Goal: Information Seeking & Learning: Learn about a topic

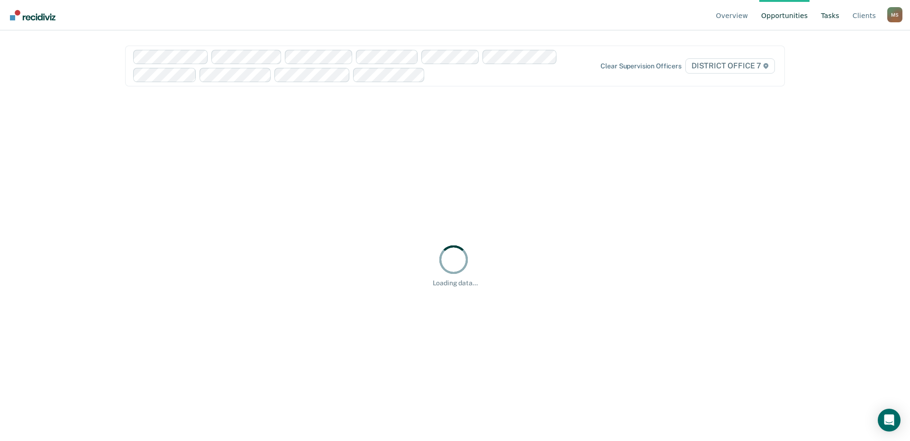
click at [841, 16] on link "Tasks" at bounding box center [830, 15] width 22 height 30
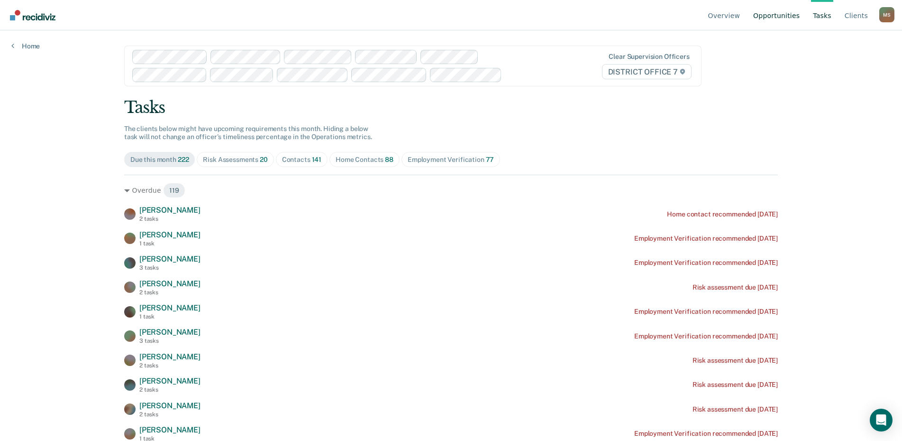
click at [776, 18] on link "Opportunities" at bounding box center [777, 15] width 50 height 30
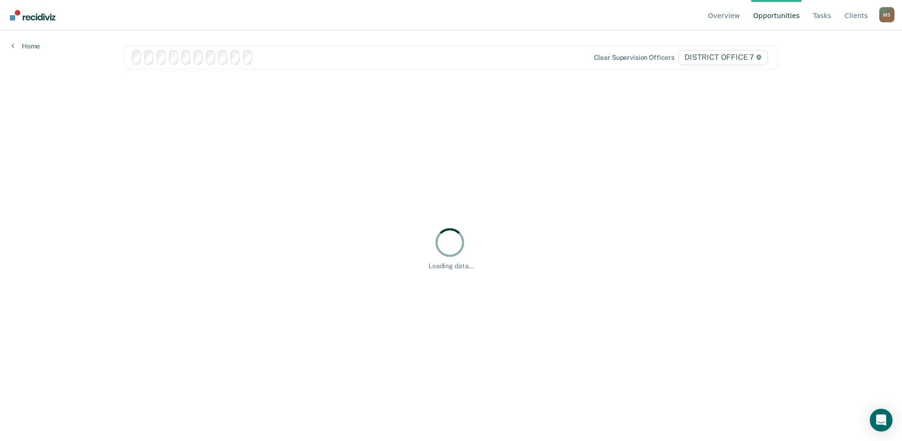
click at [776, 18] on link "Opportunities" at bounding box center [777, 15] width 50 height 30
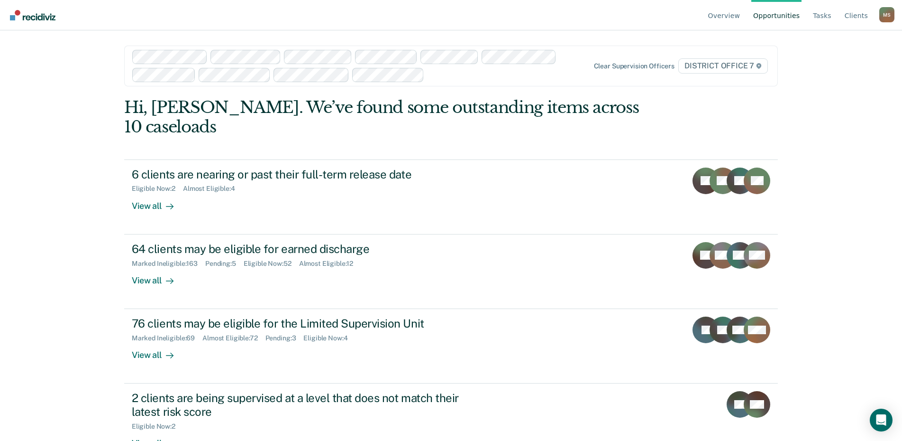
click at [884, 20] on div "M S" at bounding box center [887, 14] width 15 height 15
click at [838, 74] on link "Go to Operations" at bounding box center [848, 75] width 61 height 8
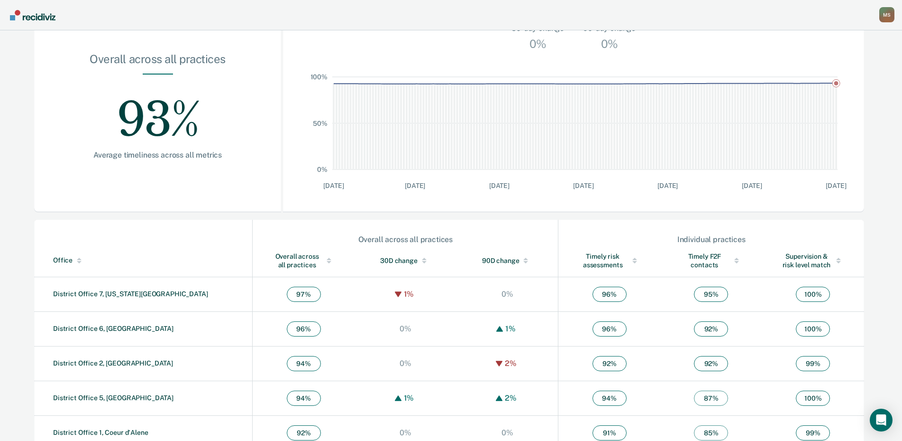
scroll to position [135, 0]
click at [272, 263] on div "Overall across all practices" at bounding box center [304, 259] width 64 height 17
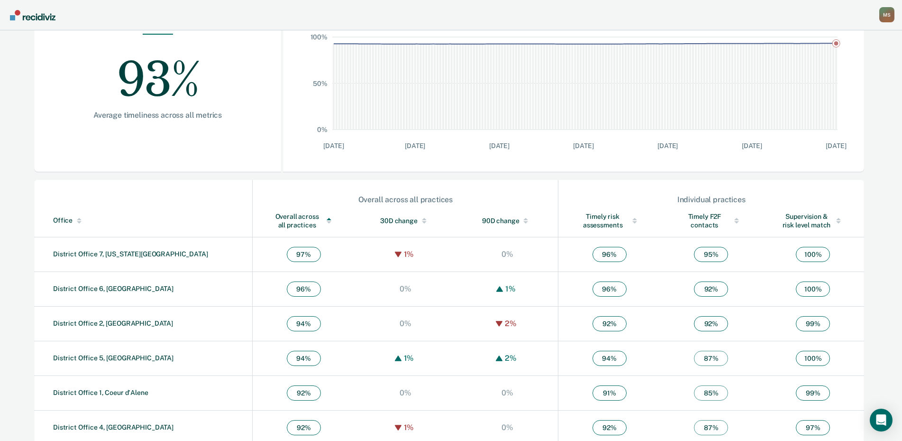
scroll to position [175, 0]
click at [116, 253] on link "District Office 7, [US_STATE][GEOGRAPHIC_DATA]" at bounding box center [130, 253] width 155 height 8
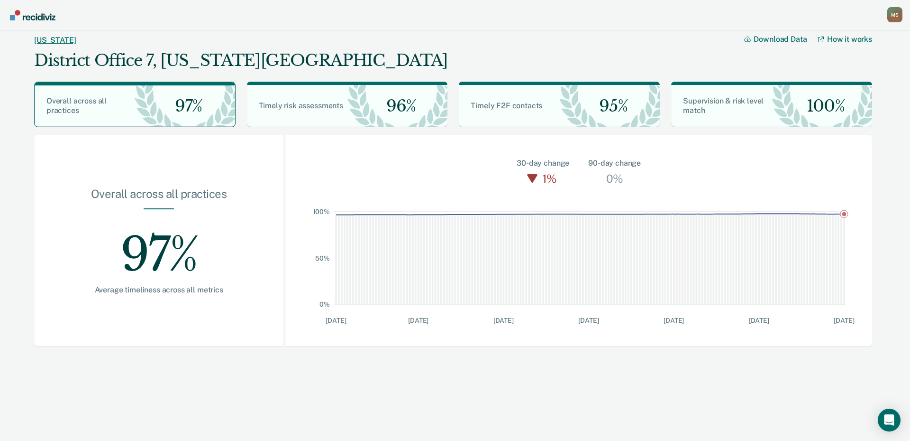
click at [47, 42] on link "[US_STATE]" at bounding box center [55, 40] width 42 height 9
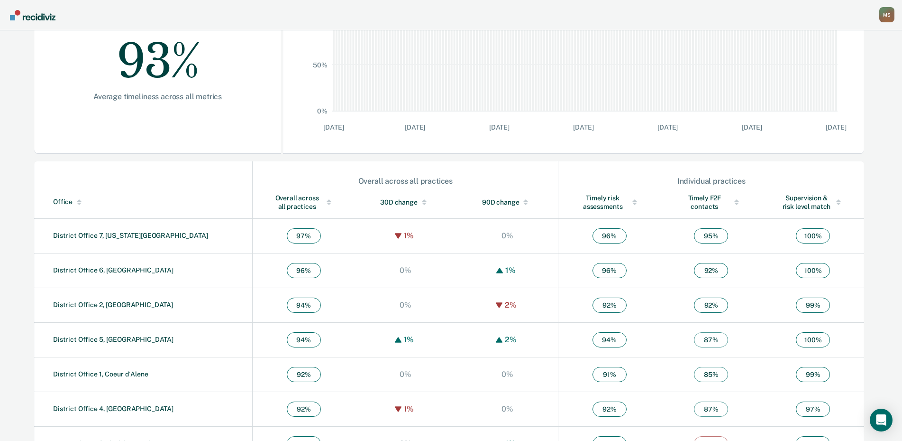
scroll to position [221, 0]
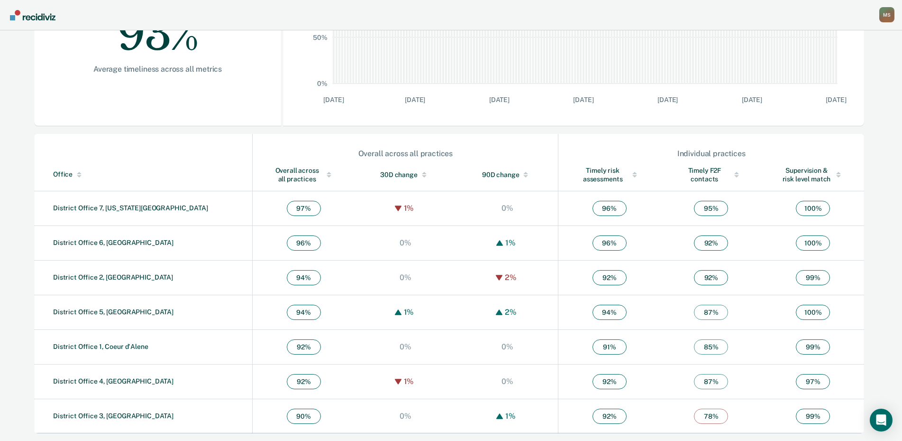
click at [272, 179] on div "Overall across all practices" at bounding box center [304, 174] width 64 height 17
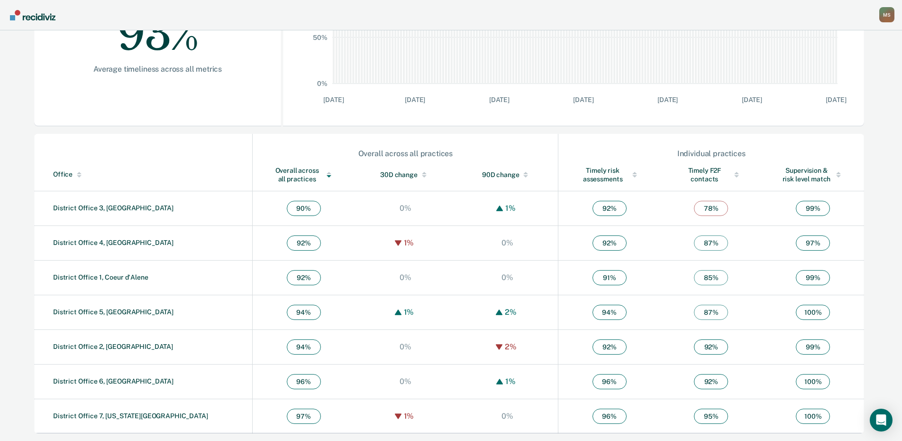
click at [272, 179] on div "Overall across all practices" at bounding box center [304, 174] width 64 height 17
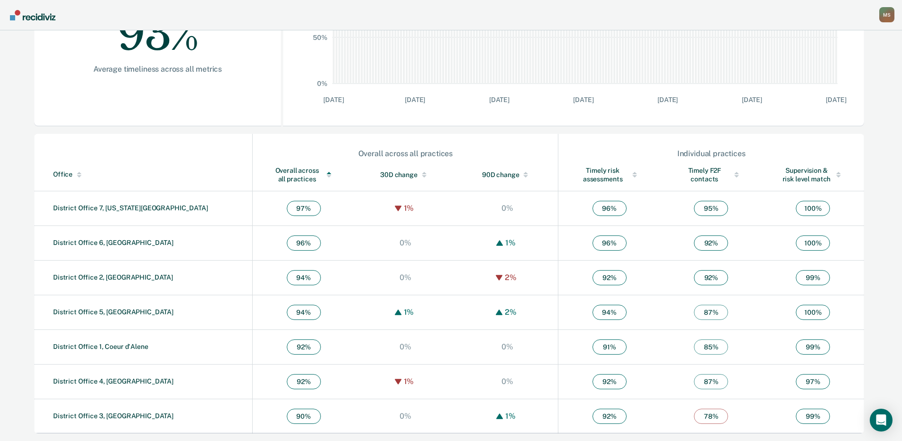
click at [27, 303] on main "[US_STATE] Download Data How it works Overall across all practices 93% Timely r…" at bounding box center [451, 125] width 902 height 631
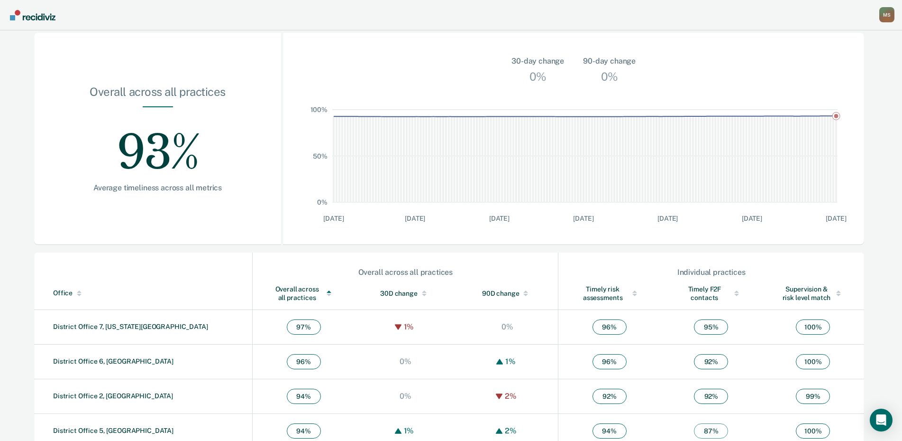
scroll to position [0, 0]
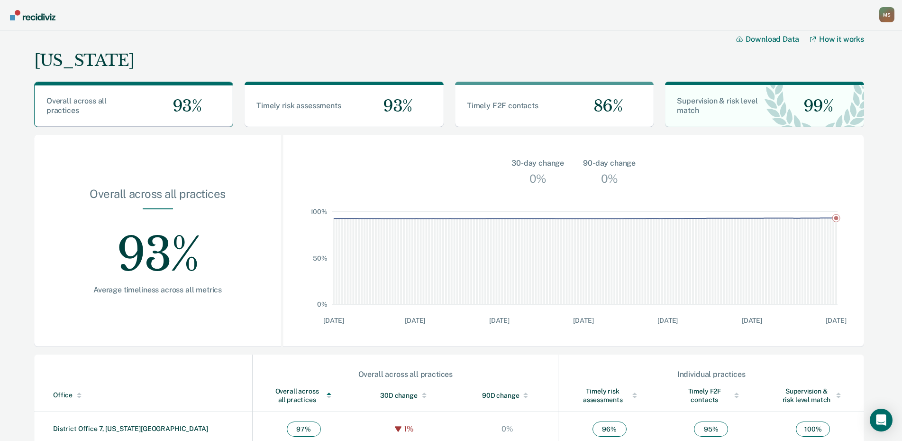
click at [31, 18] on img "Go to Recidiviz Home" at bounding box center [33, 15] width 46 height 10
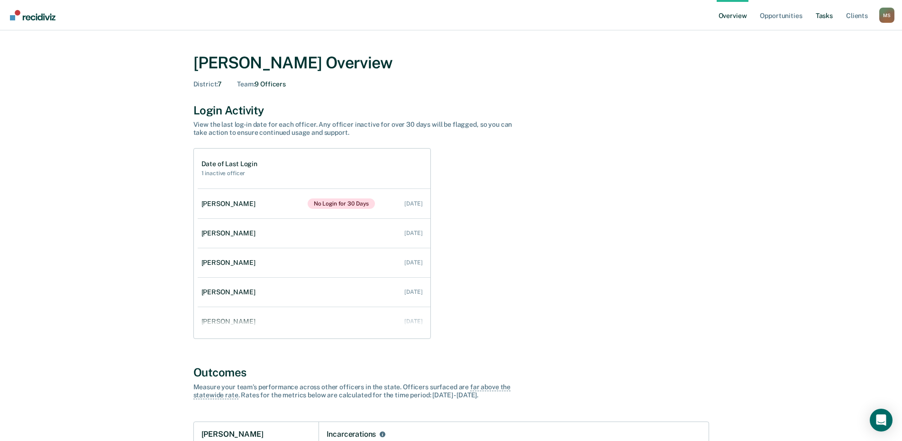
click at [825, 15] on link "Tasks" at bounding box center [824, 15] width 21 height 30
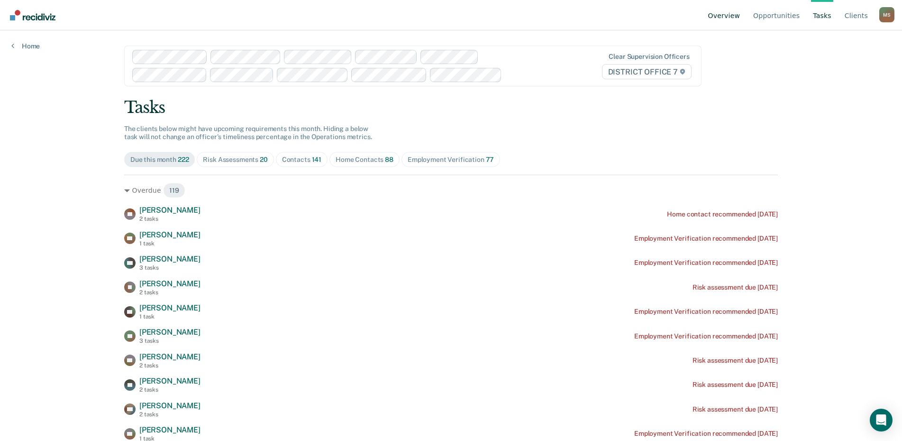
click at [729, 17] on link "Overview" at bounding box center [725, 15] width 36 height 30
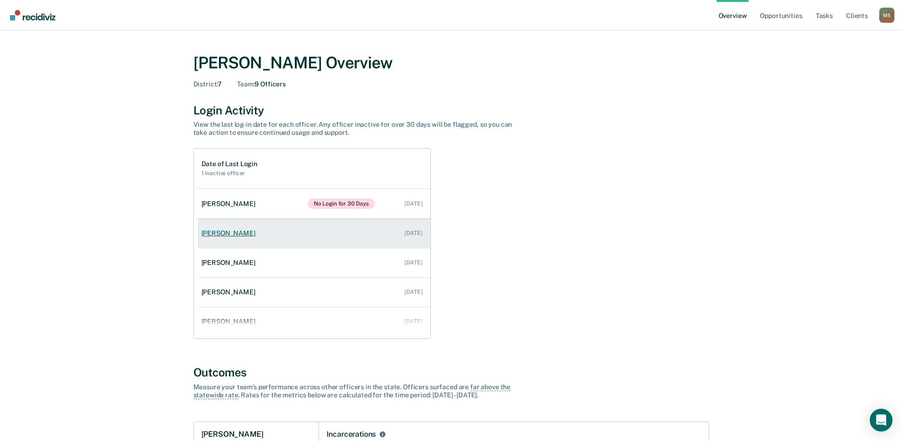
click at [241, 237] on link "[PERSON_NAME] [DATE]" at bounding box center [314, 233] width 233 height 27
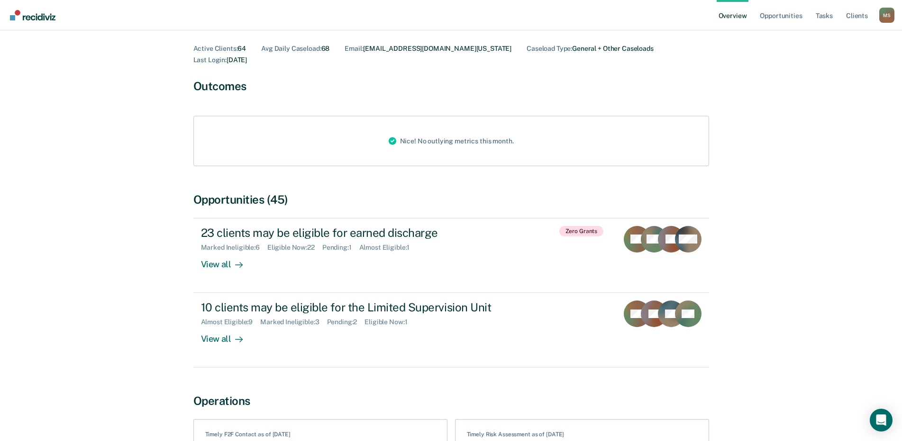
scroll to position [68, 0]
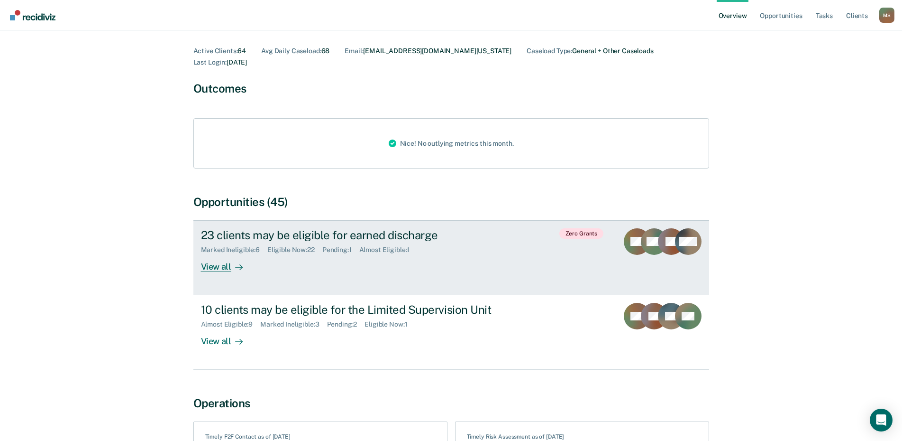
click at [225, 261] on link "23 clients may be eligible for earned discharge Marked Ineligible : 6 Eligible …" at bounding box center [451, 257] width 516 height 75
